Goal: Information Seeking & Learning: Stay updated

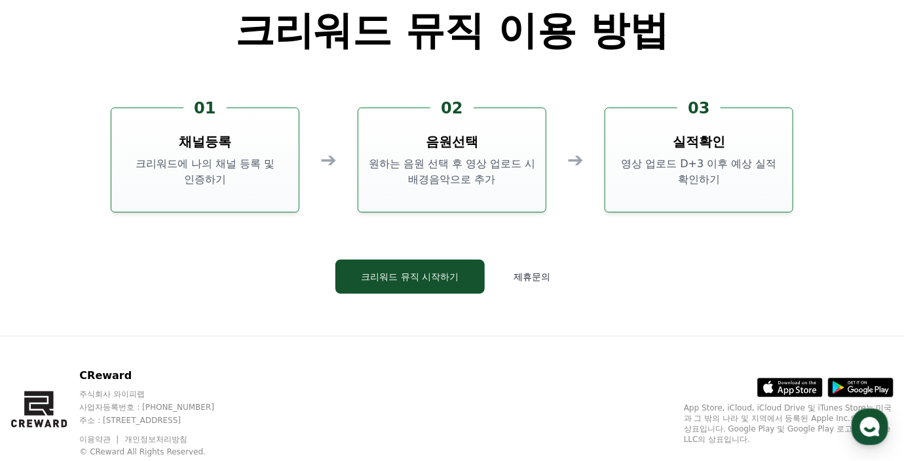
scroll to position [3550, 0]
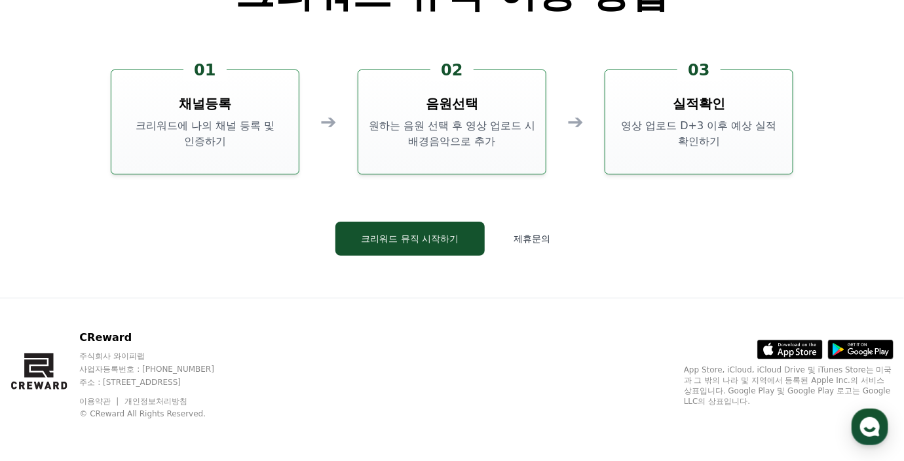
click at [102, 400] on link "이용약관" at bounding box center [99, 400] width 41 height 9
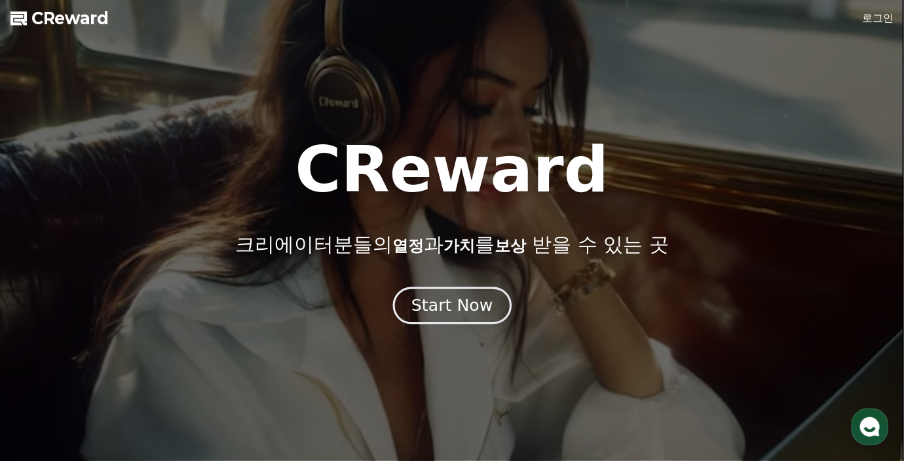
click at [459, 303] on div "Start Now" at bounding box center [451, 305] width 81 height 22
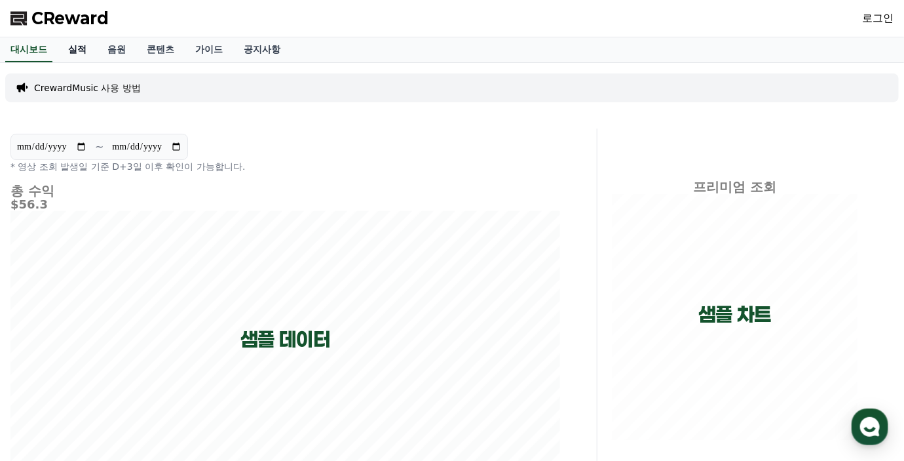
click at [75, 45] on link "실적" at bounding box center [77, 49] width 39 height 25
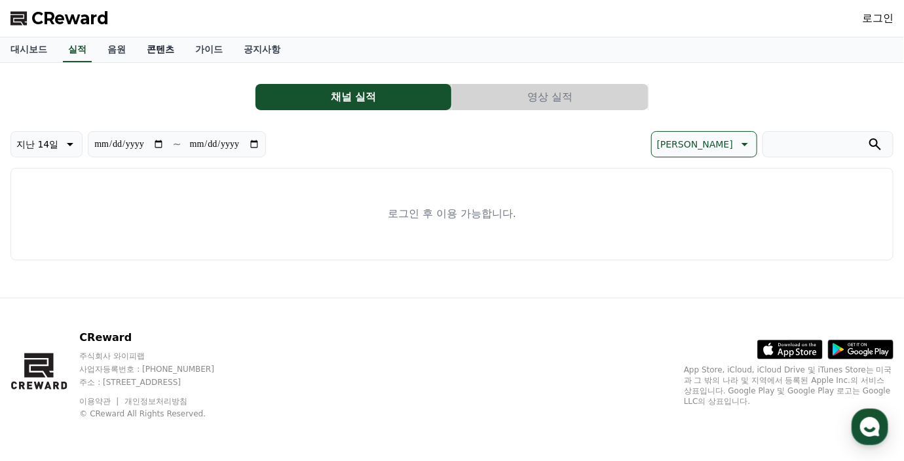
click at [137, 51] on link "콘텐츠" at bounding box center [160, 49] width 48 height 25
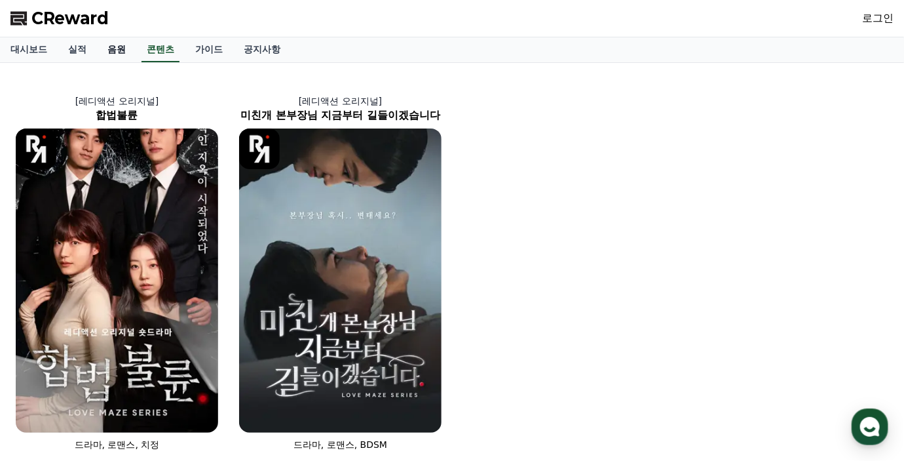
click at [115, 50] on link "음원" at bounding box center [116, 49] width 39 height 25
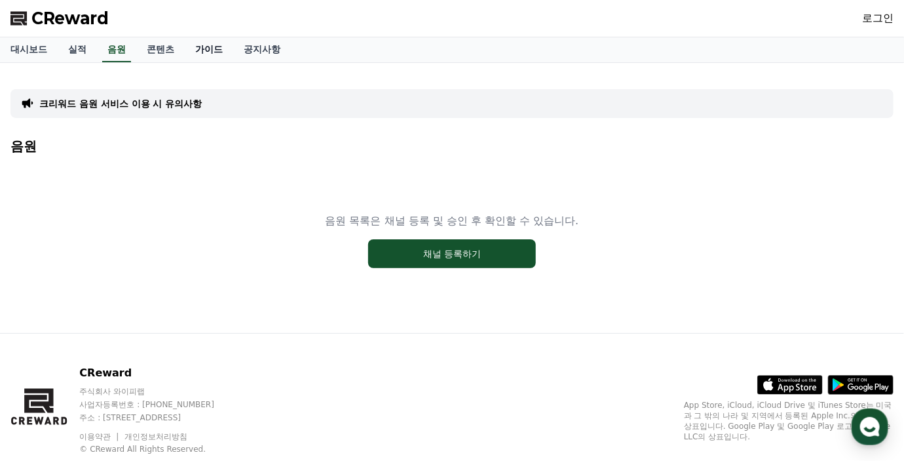
click at [209, 54] on link "가이드" at bounding box center [209, 49] width 48 height 25
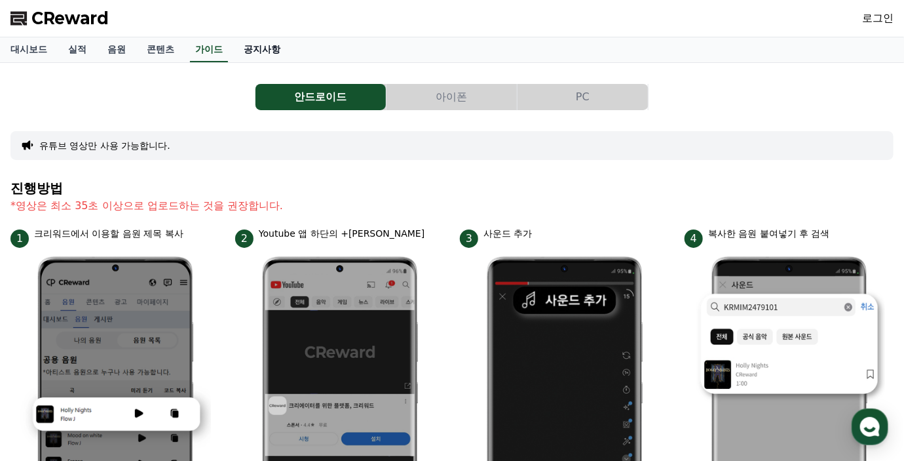
click at [263, 50] on link "공지사항" at bounding box center [262, 49] width 58 height 25
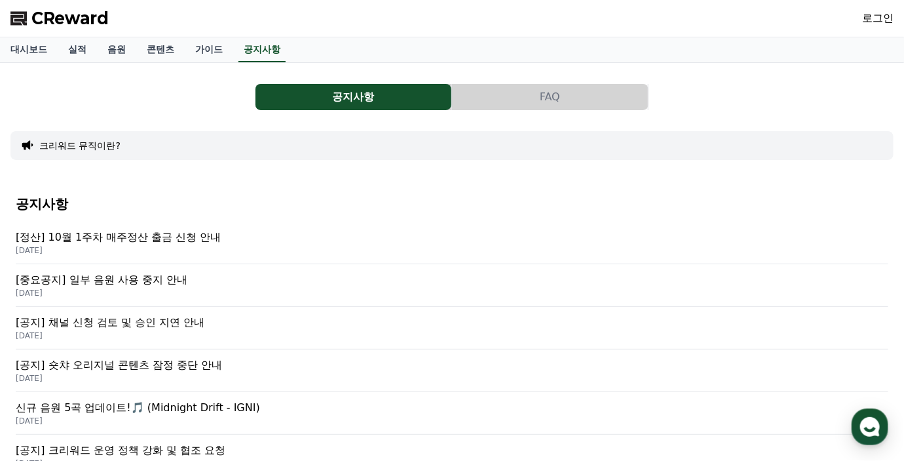
click at [498, 89] on button "FAQ" at bounding box center [550, 97] width 196 height 26
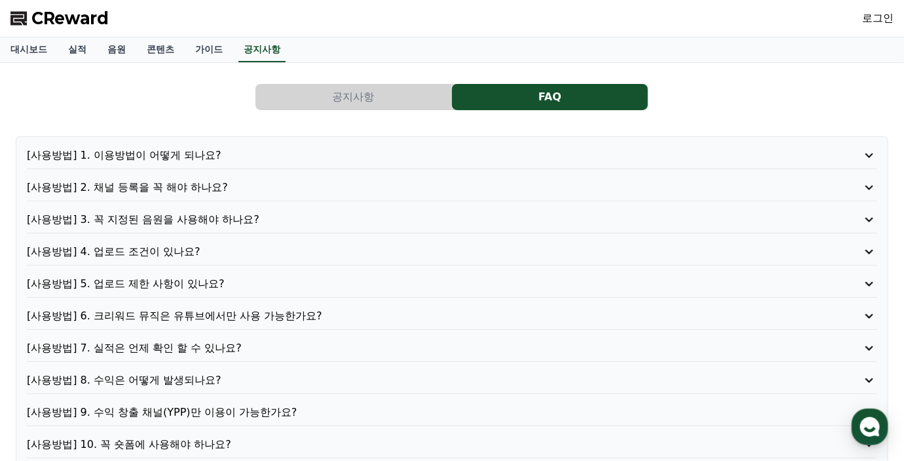
click at [369, 95] on button "공지사항" at bounding box center [354, 97] width 196 height 26
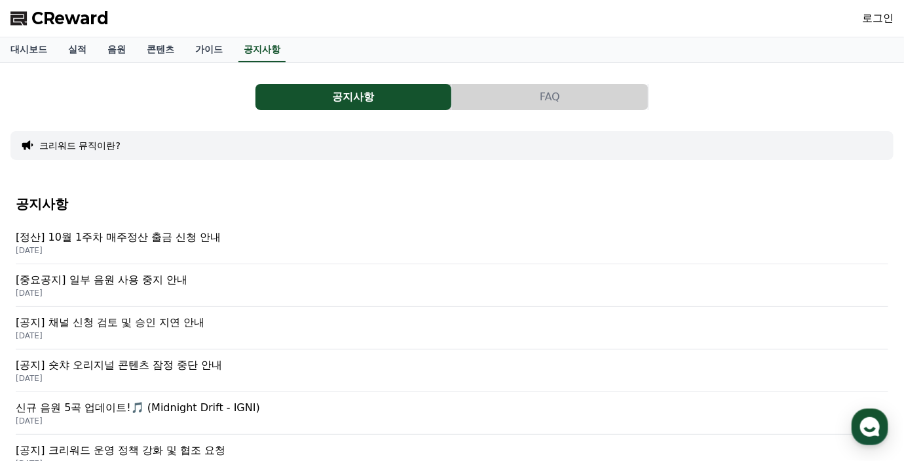
click at [147, 278] on p "[중요공지] 일부 음원 사용 중지 안내" at bounding box center [452, 280] width 873 height 16
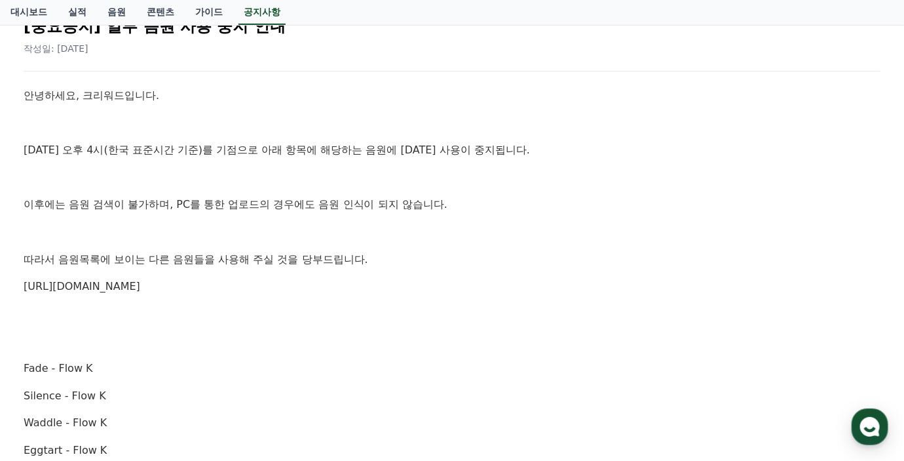
scroll to position [66, 0]
